Goal: Task Accomplishment & Management: Use online tool/utility

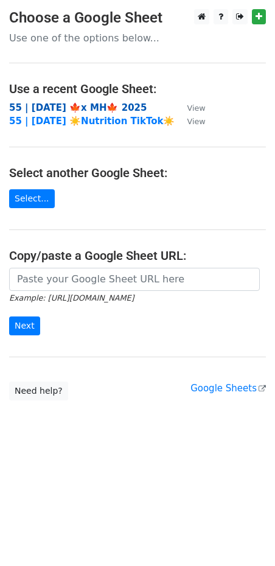
click at [60, 105] on strong "55 | [DATE] 🍁x MH🍁 2025" at bounding box center [78, 107] width 138 height 11
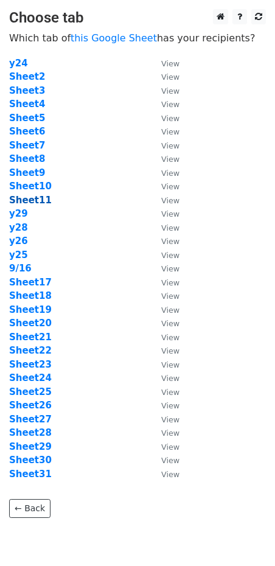
click at [31, 199] on strong "Sheet11" at bounding box center [30, 200] width 43 height 11
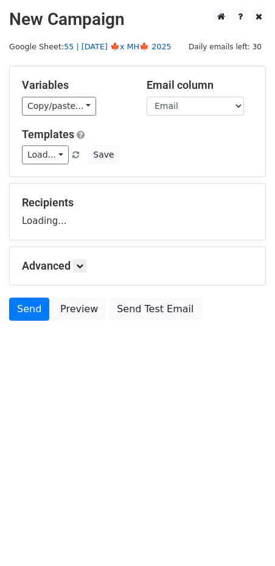
click at [105, 47] on link "55 | [DATE] 🍁x MH🍁 2025" at bounding box center [117, 46] width 107 height 9
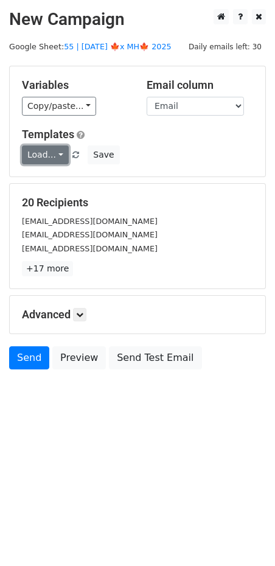
click at [42, 150] on link "Load..." at bounding box center [45, 155] width 47 height 19
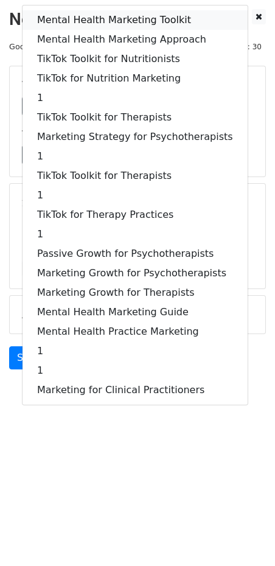
click at [70, 23] on link "Mental Health Marketing Toolkit" at bounding box center [135, 19] width 225 height 19
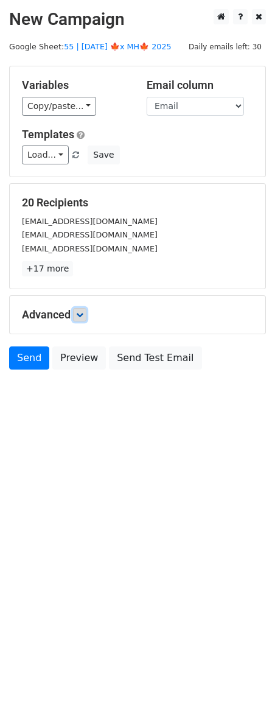
click at [80, 313] on icon at bounding box center [79, 314] width 7 height 7
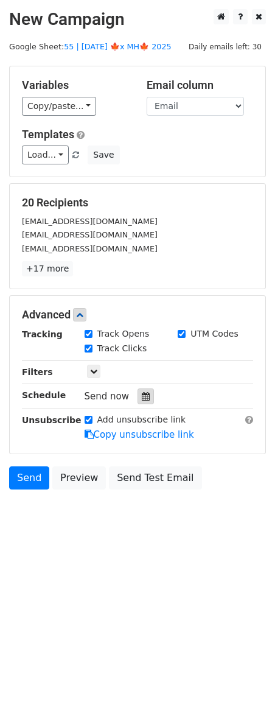
click at [141, 402] on div at bounding box center [146, 397] width 16 height 16
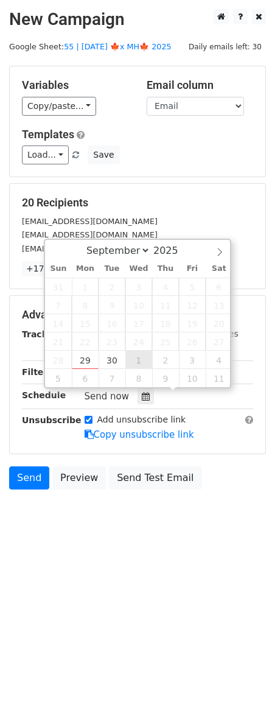
type input "2025-10-01 12:00"
select select "9"
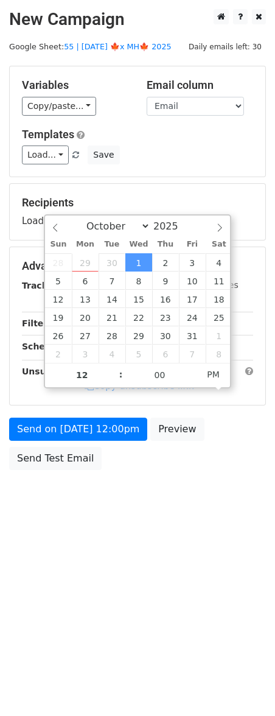
click at [80, 440] on div "Send on Oct 1 at 12:00pm Preview Send Test Email" at bounding box center [137, 447] width 275 height 58
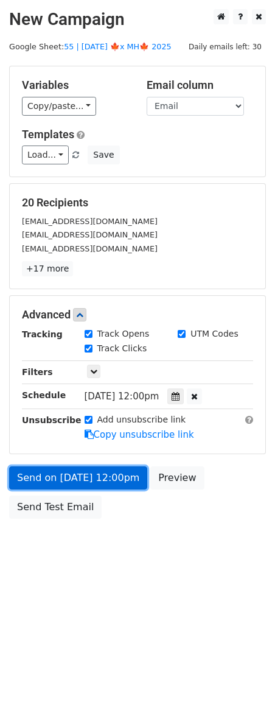
click at [47, 474] on link "Send on Oct 1 at 12:00pm" at bounding box center [78, 478] width 138 height 23
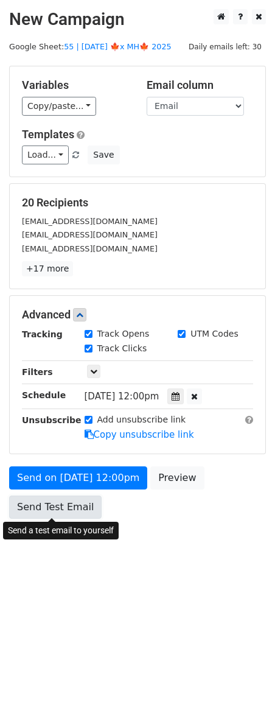
click at [65, 501] on link "Send Test Email" at bounding box center [55, 507] width 93 height 23
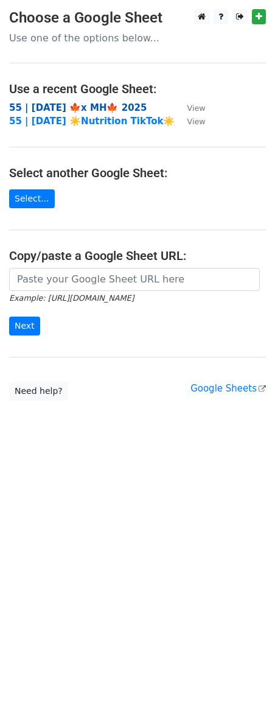
click at [83, 110] on strong "55 | [DATE] 🍁x MH🍁 2025" at bounding box center [78, 107] width 138 height 11
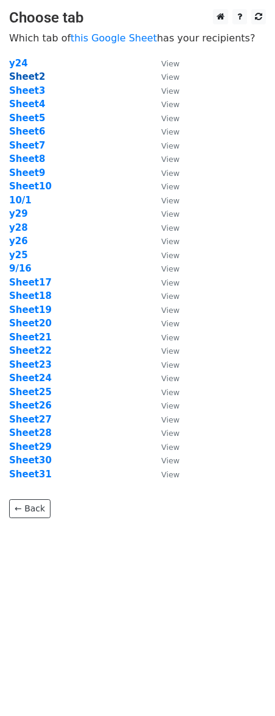
click at [23, 73] on strong "Sheet2" at bounding box center [27, 76] width 36 height 11
click at [32, 78] on strong "Sheet2" at bounding box center [27, 76] width 36 height 11
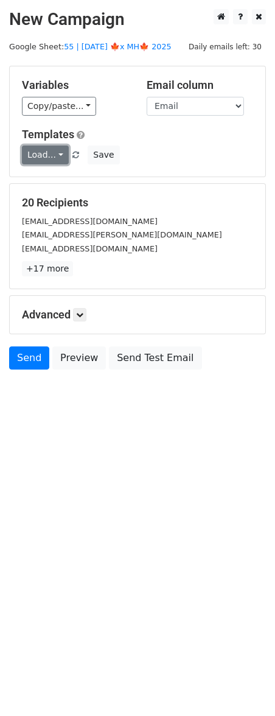
click at [43, 147] on link "Load..." at bounding box center [45, 155] width 47 height 19
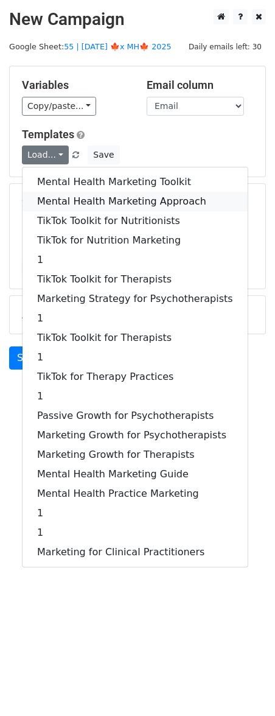
click at [74, 198] on link "Mental Health Marketing Approach" at bounding box center [135, 201] width 225 height 19
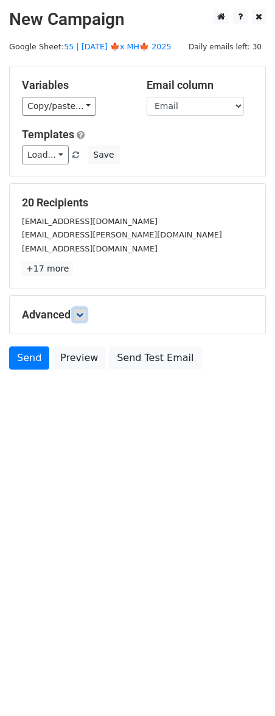
click at [82, 314] on icon at bounding box center [79, 314] width 7 height 7
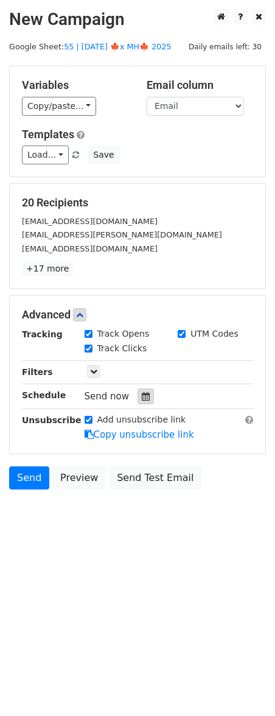
click at [143, 398] on icon at bounding box center [146, 396] width 8 height 9
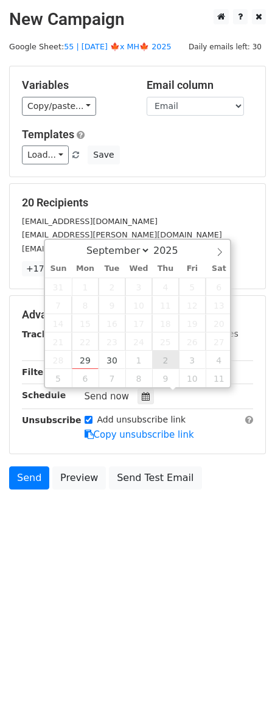
type input "2025-10-02 12:00"
select select "9"
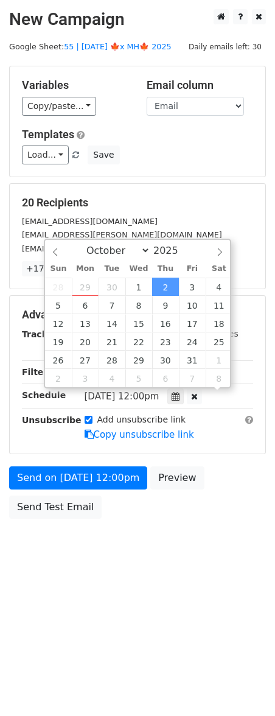
scroll to position [1, 0]
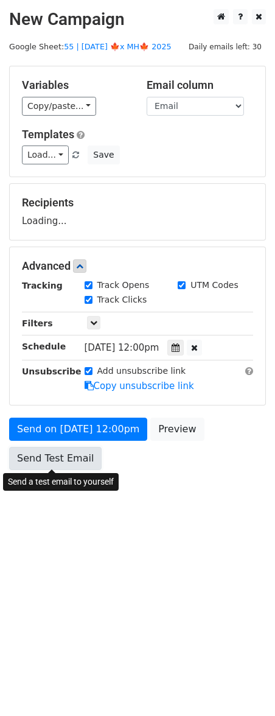
click at [62, 460] on link "Send Test Email" at bounding box center [55, 458] width 93 height 23
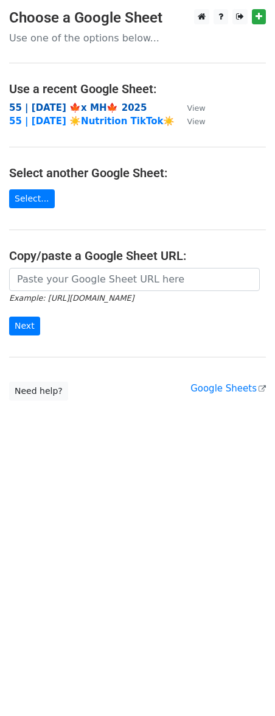
click at [40, 107] on strong "55 | [DATE] 🍁x MH🍁 2025" at bounding box center [78, 107] width 138 height 11
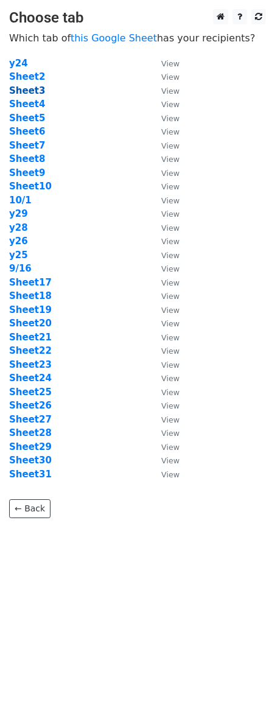
click at [30, 89] on strong "Sheet3" at bounding box center [27, 90] width 36 height 11
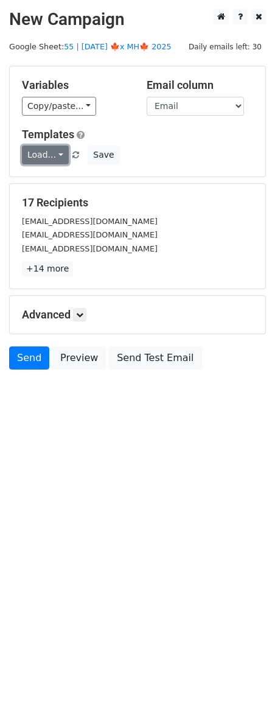
click at [40, 154] on link "Load..." at bounding box center [45, 155] width 47 height 19
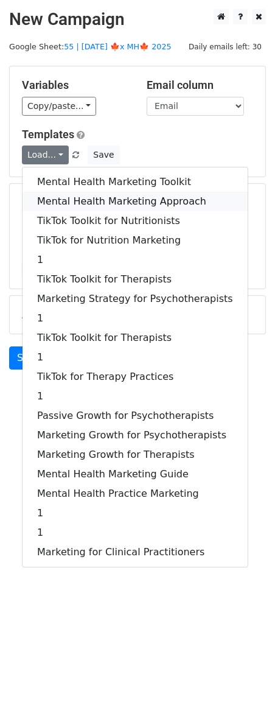
click at [83, 195] on link "Mental Health Marketing Approach" at bounding box center [135, 201] width 225 height 19
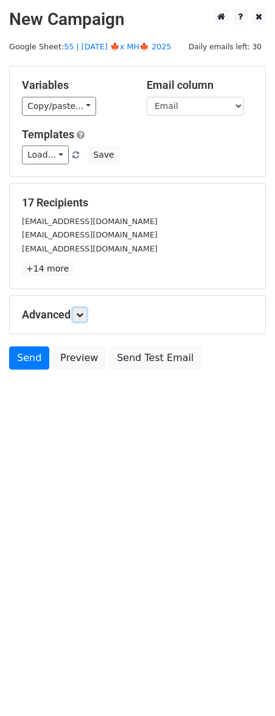
drag, startPoint x: 82, startPoint y: 311, endPoint x: 147, endPoint y: 401, distance: 111.1
click at [82, 311] on icon at bounding box center [79, 314] width 7 height 7
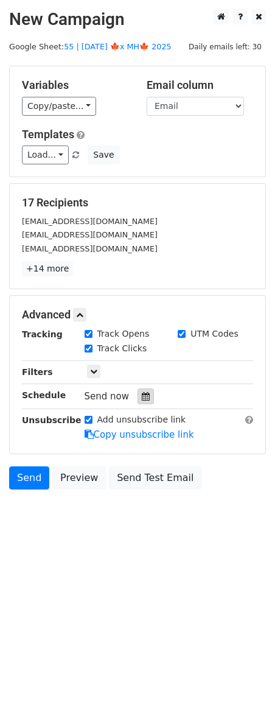
click at [144, 392] on icon at bounding box center [146, 396] width 8 height 9
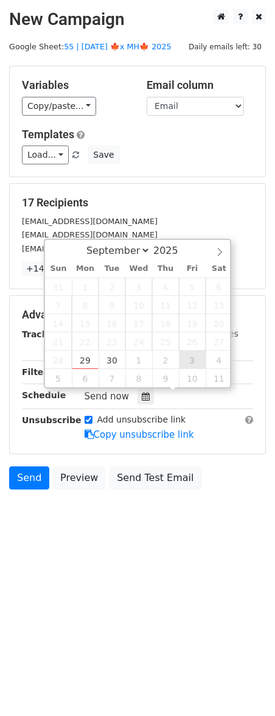
type input "[DATE] 12:00"
select select "9"
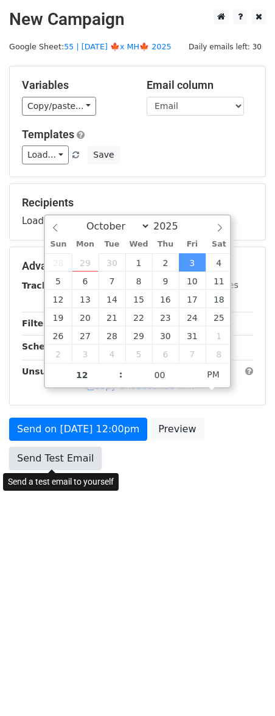
click at [77, 462] on link "Send Test Email" at bounding box center [55, 458] width 93 height 23
